Goal: Task Accomplishment & Management: Manage account settings

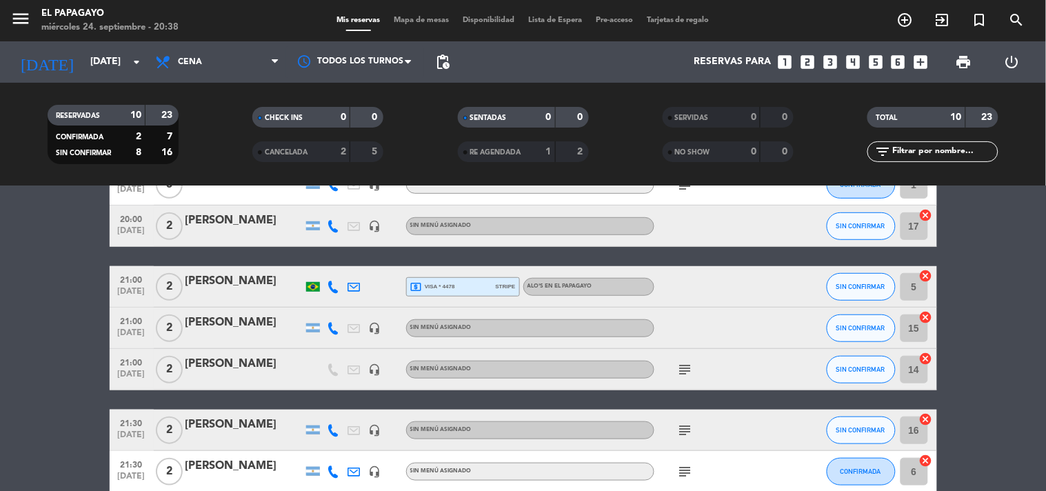
scroll to position [201, 0]
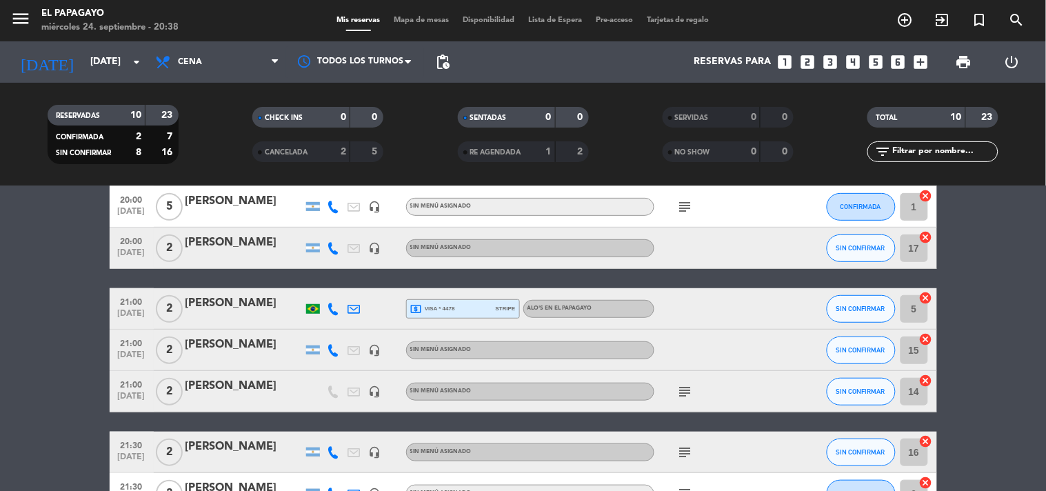
click at [486, 302] on div "local_atm visa * 4478 stripe" at bounding box center [463, 309] width 106 height 18
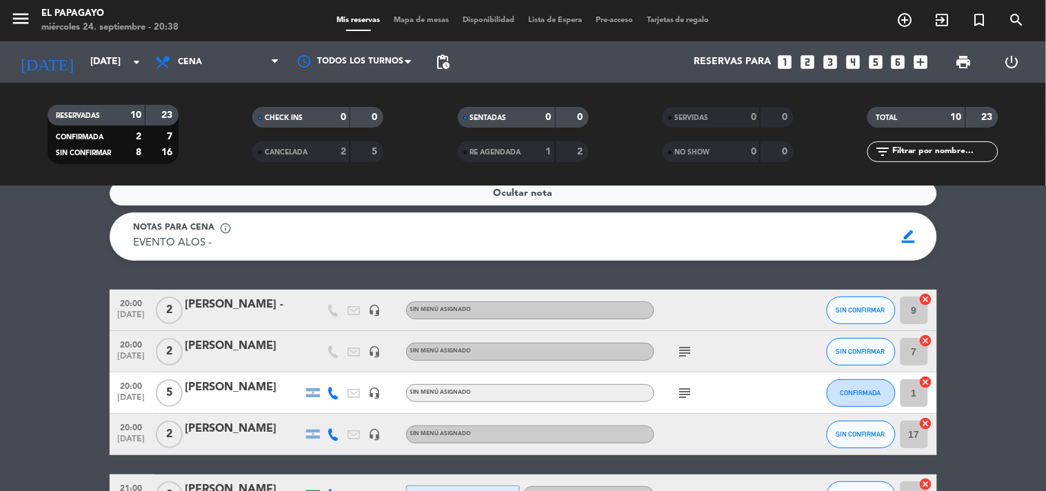
scroll to position [0, 0]
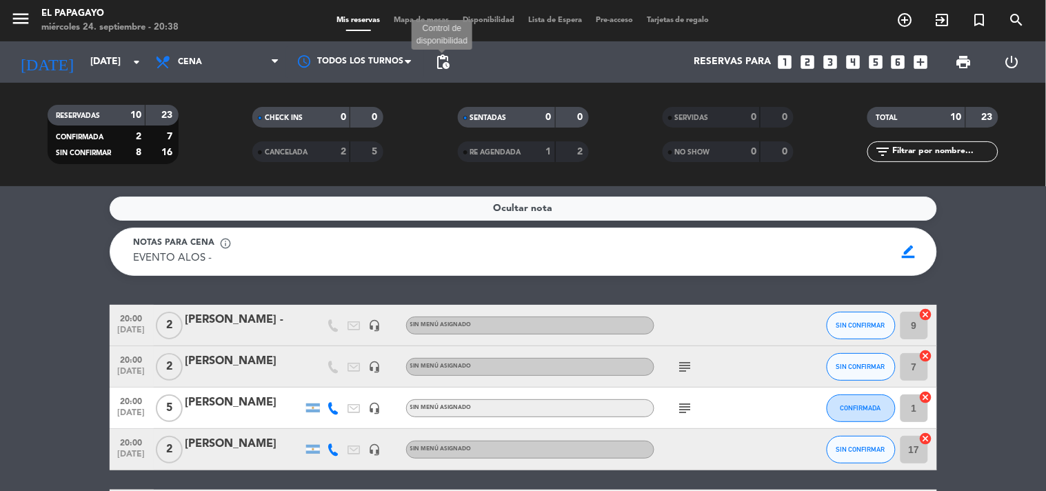
click at [447, 61] on span "pending_actions" at bounding box center [443, 62] width 17 height 17
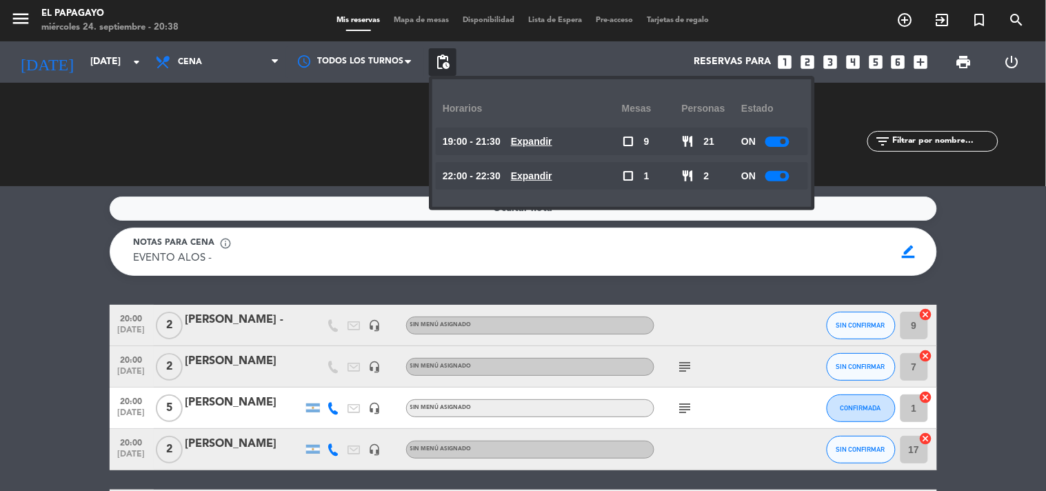
click at [775, 139] on div at bounding box center [778, 142] width 24 height 10
click at [775, 178] on div at bounding box center [778, 176] width 24 height 10
click at [775, 176] on div at bounding box center [778, 176] width 24 height 10
click at [439, 58] on span "pending_actions" at bounding box center [443, 62] width 17 height 17
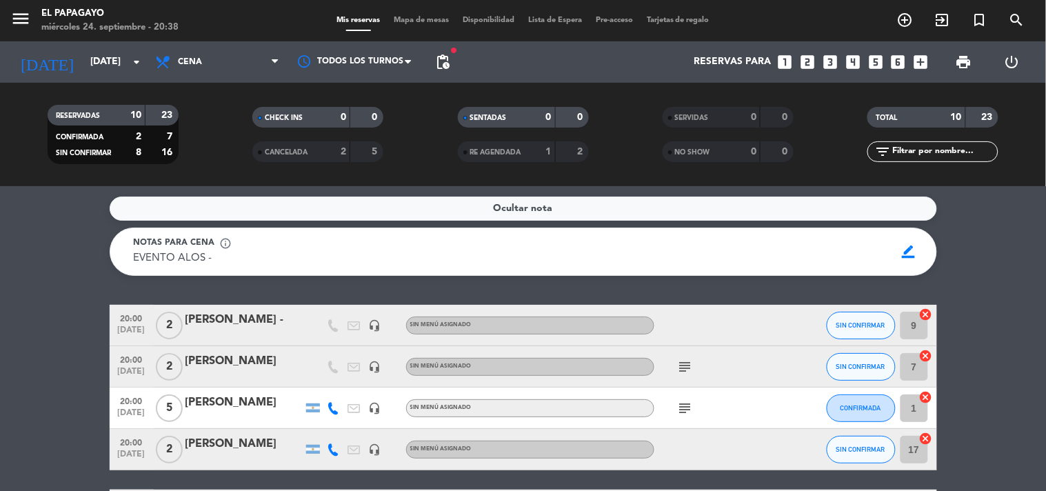
click at [376, 287] on div "Ocultar nota Notas para cena info_outline EVENTO ALOS - EVENTO ALOS - border_co…" at bounding box center [523, 338] width 1046 height 305
click at [415, 284] on div "Ocultar nota Notas para cena info_outline EVENTO ALOS - EVENTO ALOS - border_co…" at bounding box center [523, 338] width 1046 height 305
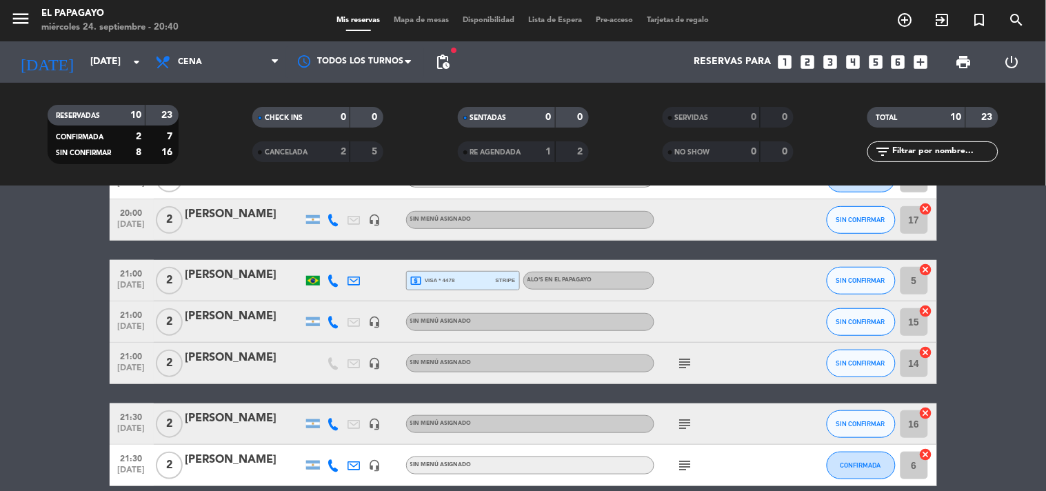
scroll to position [355, 0]
